Goal: Task Accomplishment & Management: Use online tool/utility

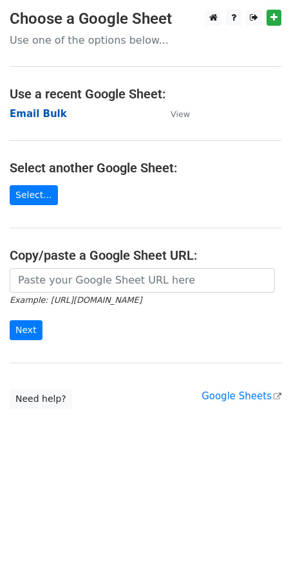
click at [23, 108] on strong "Email Bulk" at bounding box center [38, 114] width 57 height 12
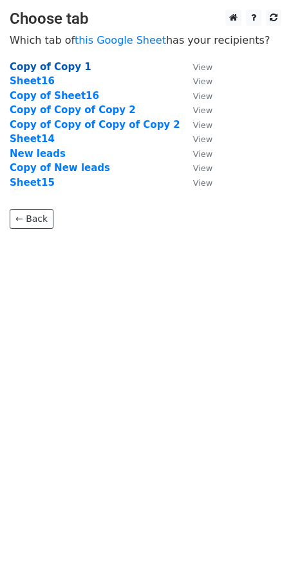
click at [46, 71] on strong "Copy of Copy 1" at bounding box center [51, 67] width 82 height 12
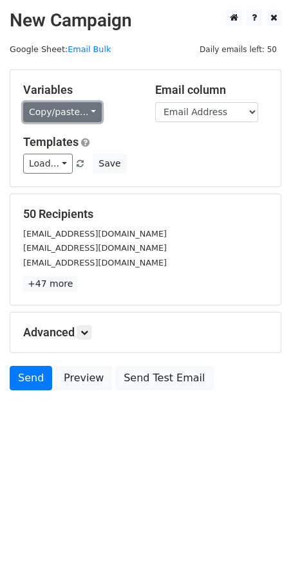
click at [60, 107] on link "Copy/paste..." at bounding box center [62, 112] width 78 height 20
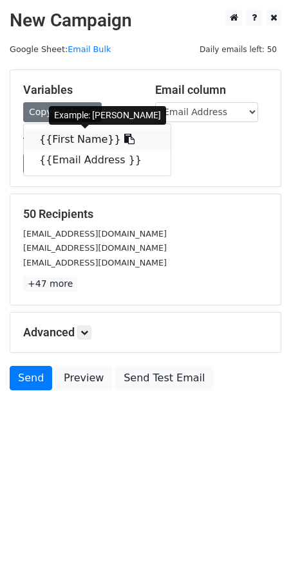
click at [124, 137] on icon at bounding box center [129, 139] width 10 height 10
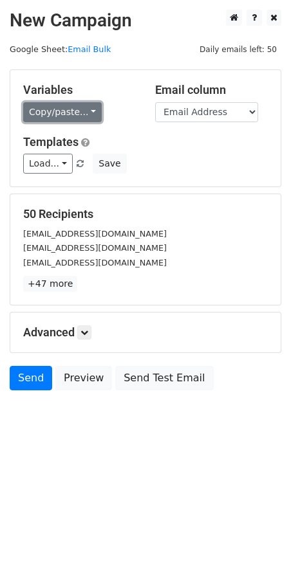
click at [69, 113] on link "Copy/paste..." at bounding box center [62, 112] width 78 height 20
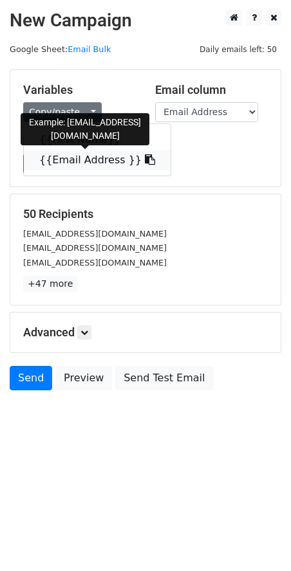
click at [80, 162] on link "{{Email Address }}" at bounding box center [97, 160] width 147 height 21
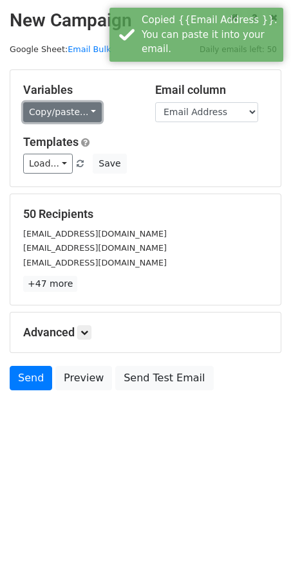
click at [57, 114] on link "Copy/paste..." at bounding box center [62, 112] width 78 height 20
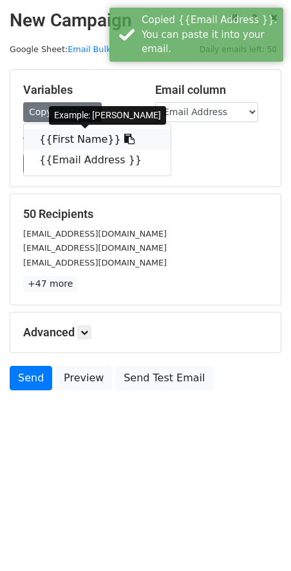
click at [59, 136] on link "{{First Name}}" at bounding box center [97, 139] width 147 height 21
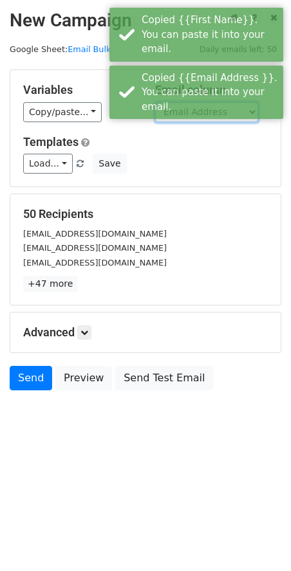
click at [228, 111] on select "First Name Email Address" at bounding box center [206, 112] width 103 height 20
click at [155, 102] on select "First Name Email Address" at bounding box center [206, 112] width 103 height 20
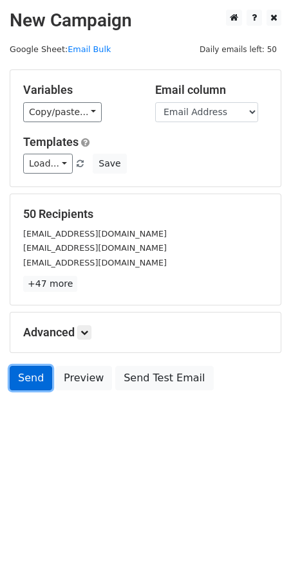
click at [17, 387] on link "Send" at bounding box center [31, 378] width 42 height 24
